Goal: Task Accomplishment & Management: Complete application form

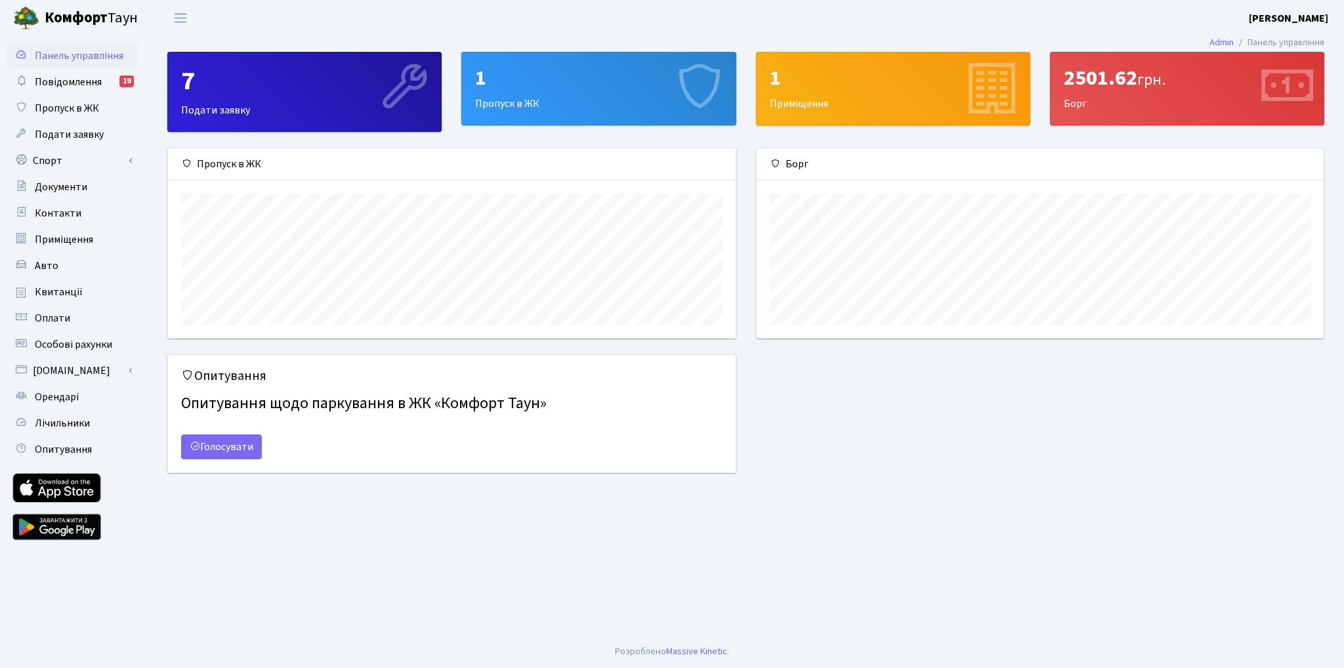
scroll to position [189, 567]
click at [75, 114] on span "Пропуск в ЖК" at bounding box center [67, 108] width 64 height 14
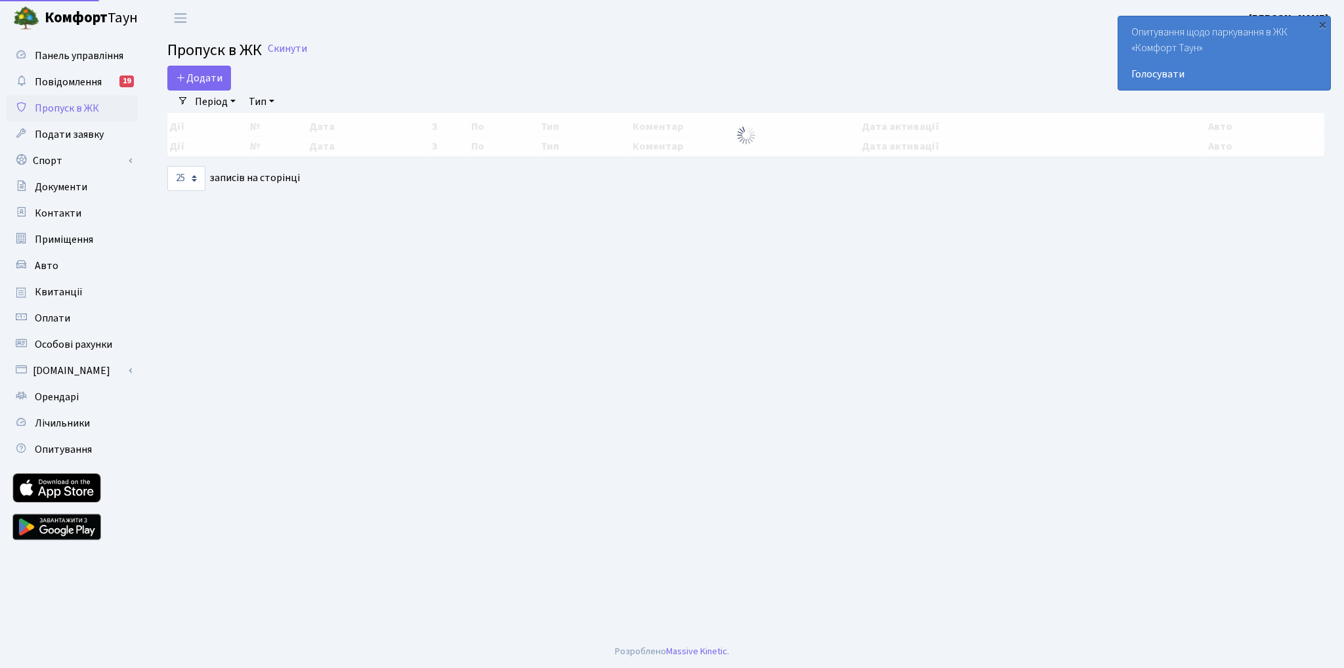
select select "25"
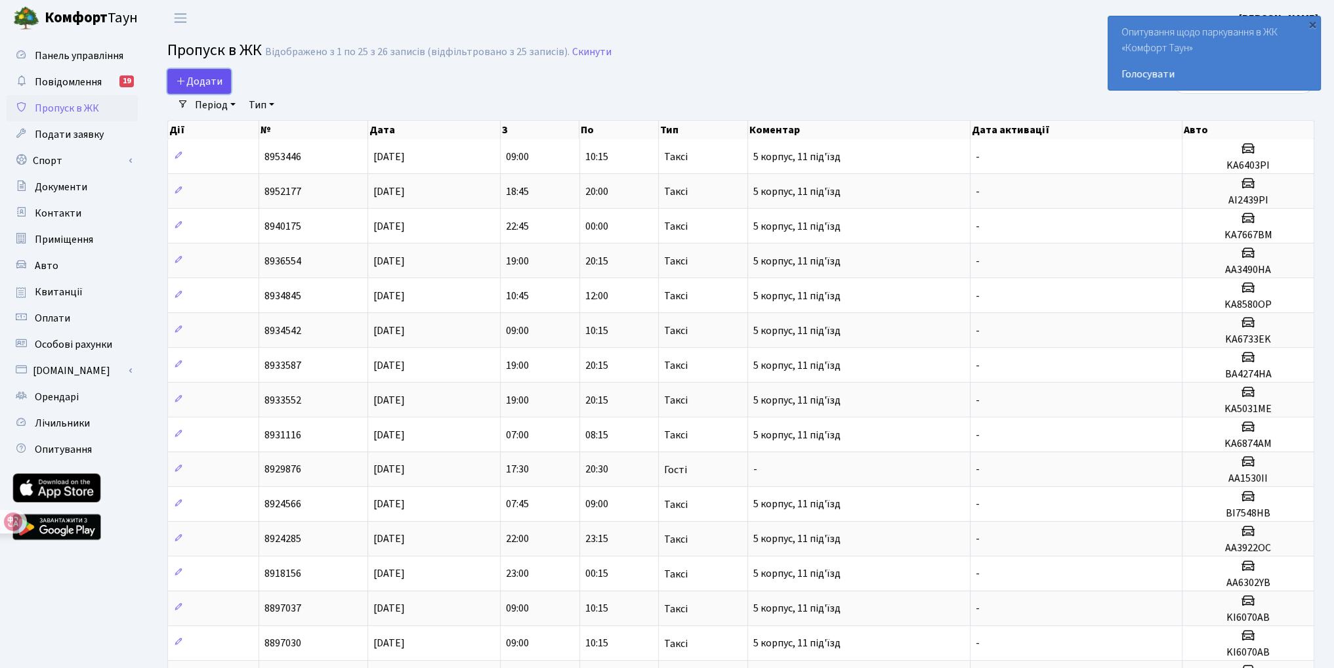
click at [213, 83] on span "Додати" at bounding box center [199, 81] width 47 height 14
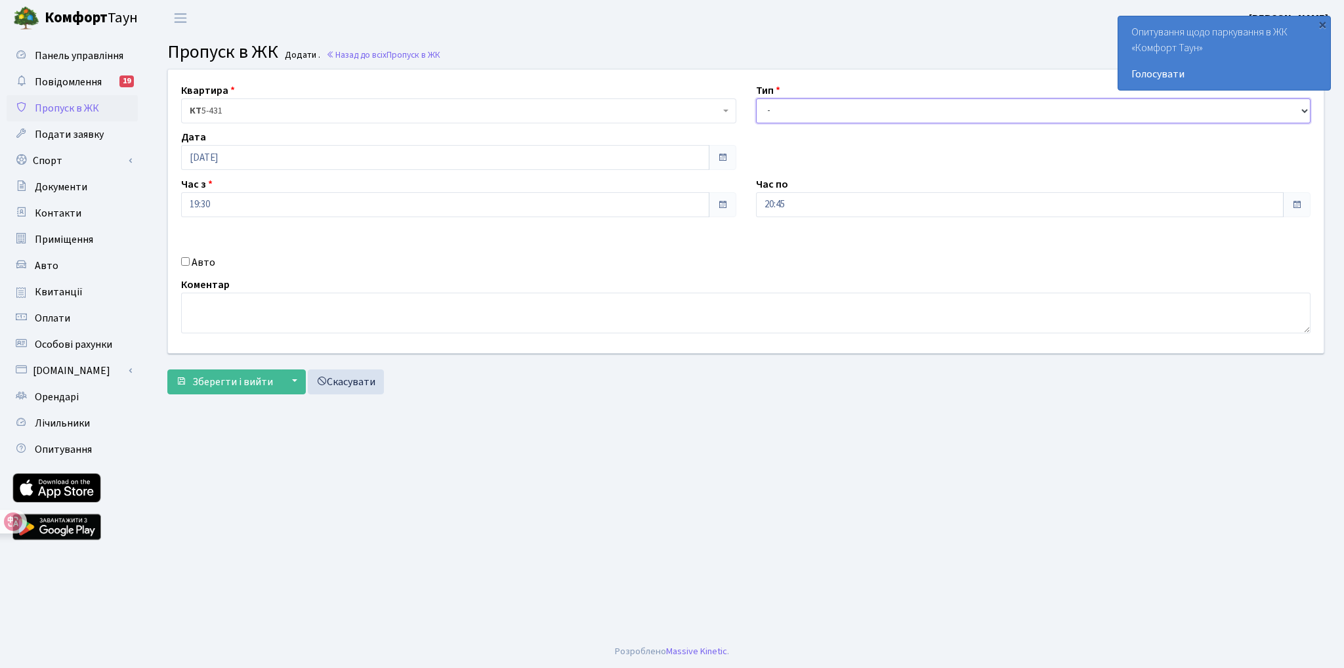
click at [793, 113] on select "- Доставка Таксі Гості Сервіс" at bounding box center [1033, 110] width 555 height 25
select select "2"
click at [756, 98] on select "- Доставка Таксі Гості Сервіс" at bounding box center [1033, 110] width 555 height 25
click at [207, 262] on label "Авто" at bounding box center [204, 263] width 24 height 16
click at [190, 262] on input "Авто" at bounding box center [185, 261] width 9 height 9
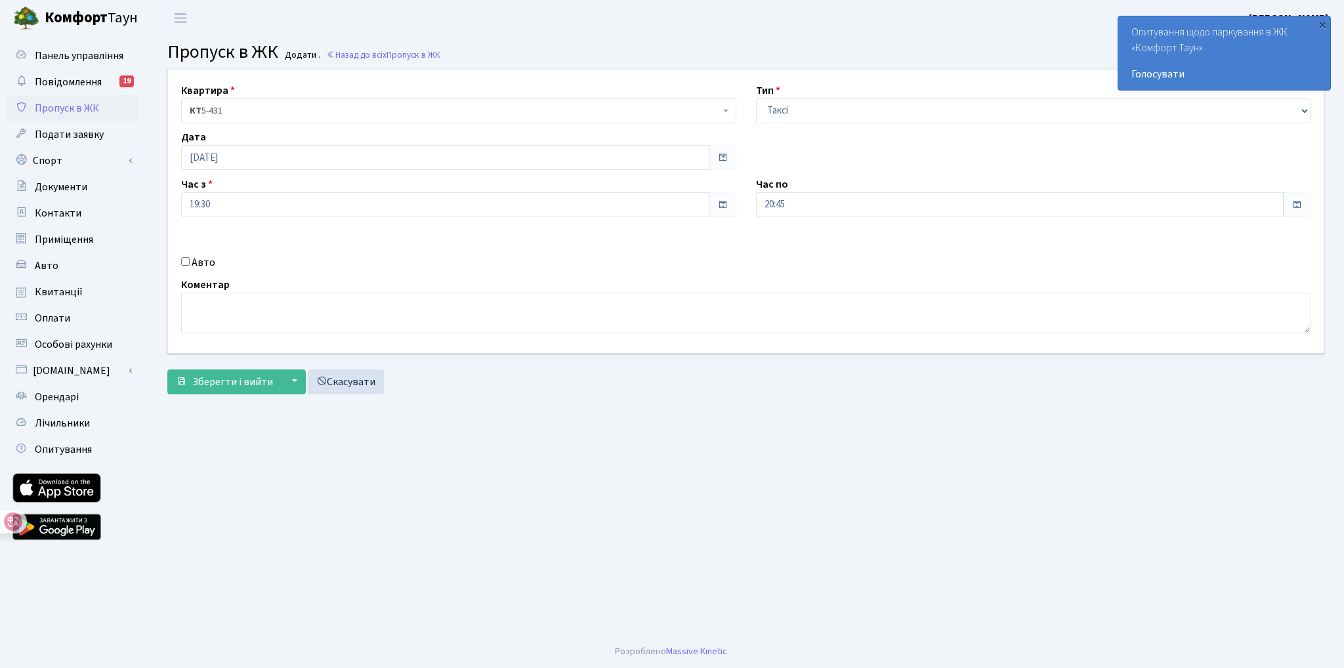
checkbox input "true"
click at [830, 108] on select "- Доставка Таксі Гості Сервіс" at bounding box center [1033, 110] width 555 height 25
select select "3"
click at [756, 98] on select "- Доставка Таксі Гості Сервіс" at bounding box center [1033, 110] width 555 height 25
click at [797, 247] on input "text" at bounding box center [1033, 251] width 555 height 25
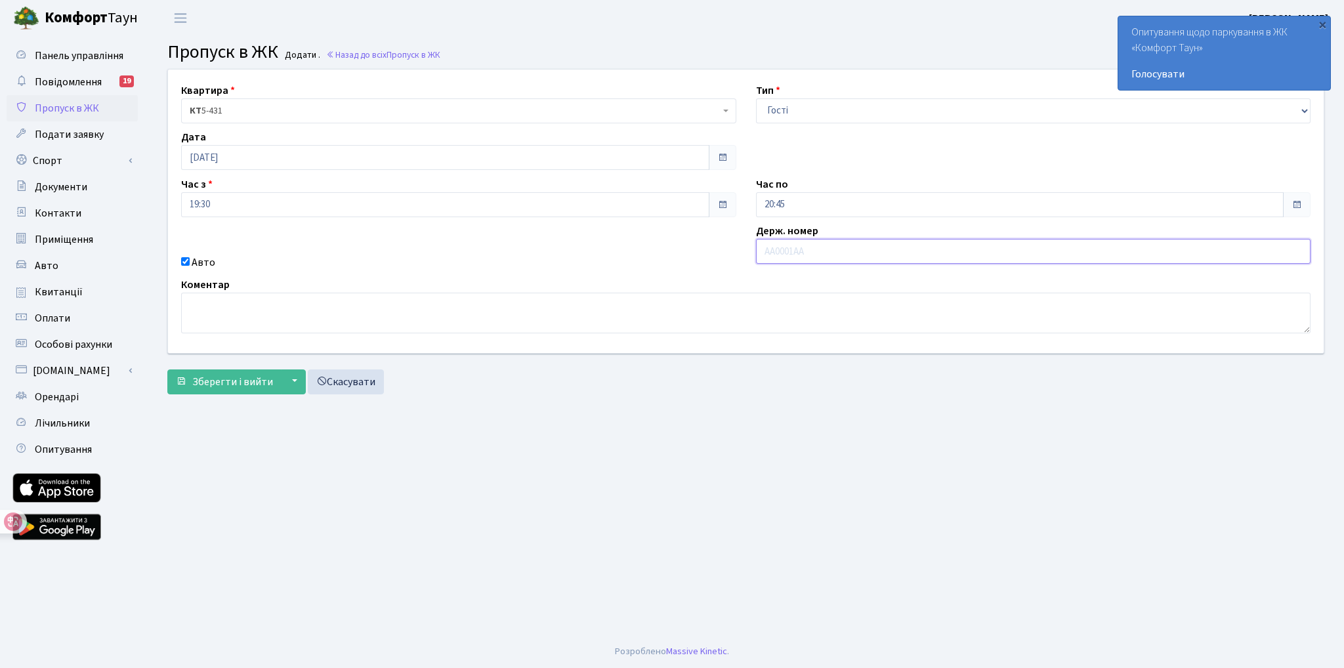
paste input "КА3069СР"
type input "КА3069СР"
click at [221, 381] on span "Зберегти і вийти" at bounding box center [232, 382] width 81 height 14
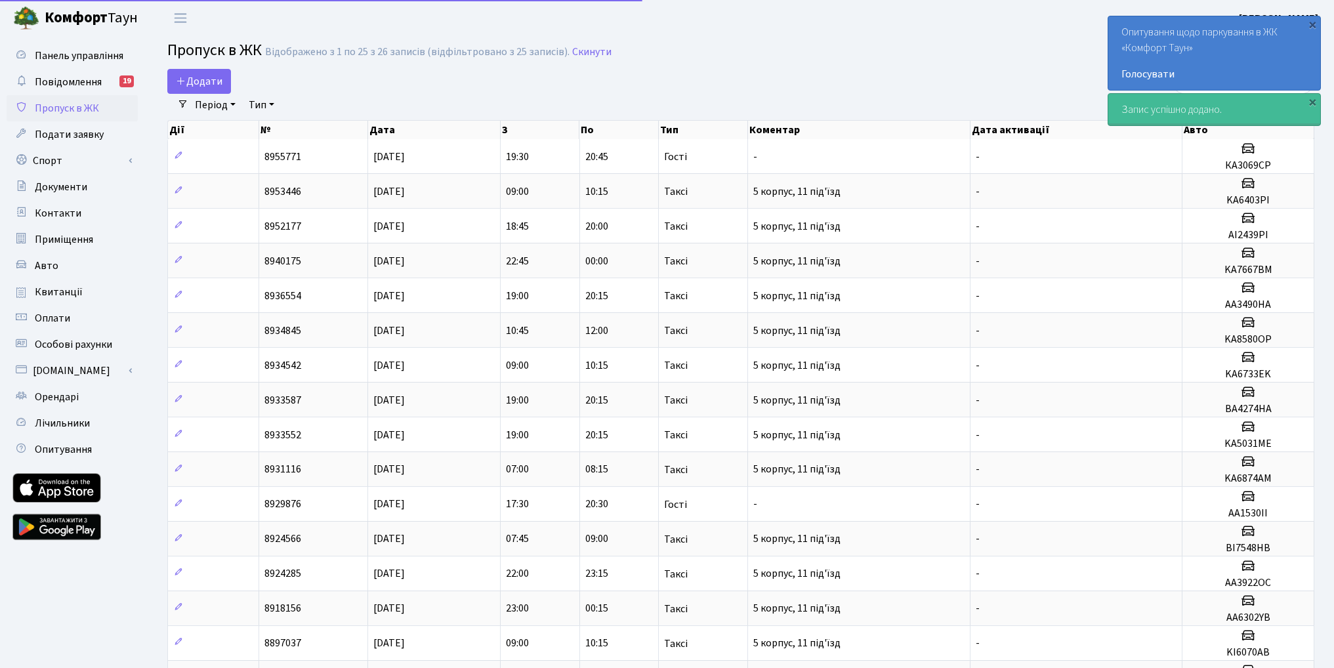
select select "25"
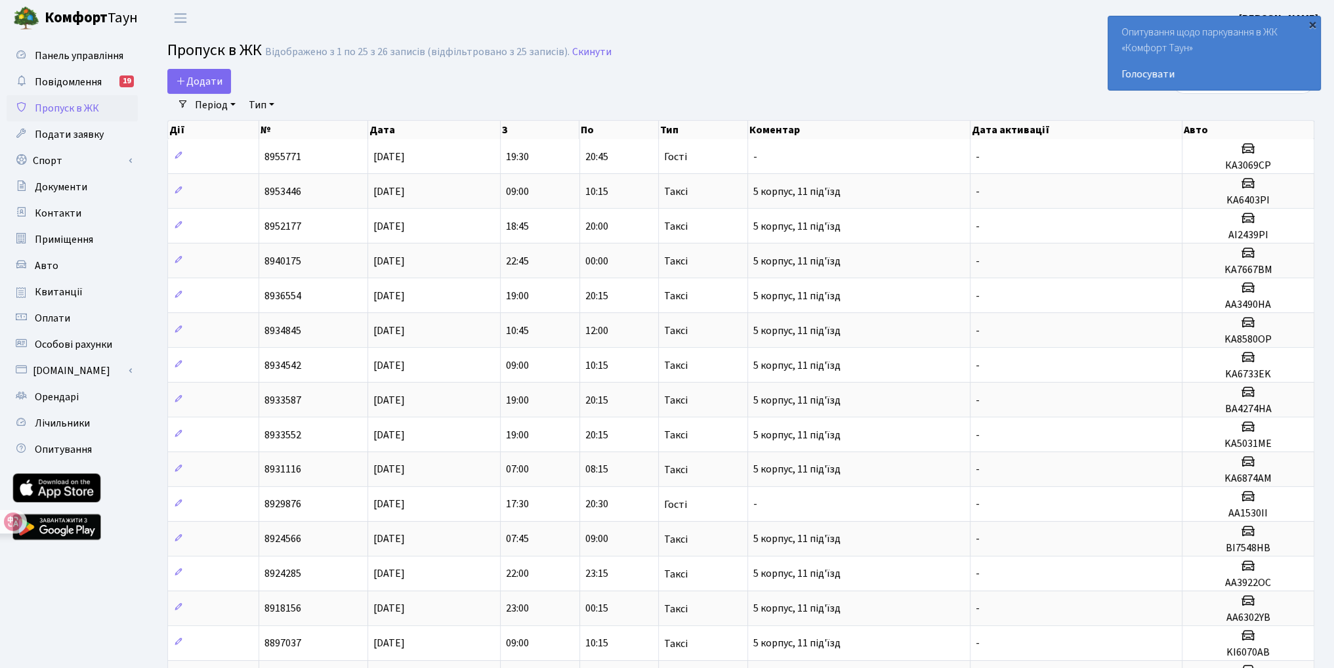
click at [1313, 24] on div "×" at bounding box center [1312, 24] width 13 height 13
